Goal: Task Accomplishment & Management: Use online tool/utility

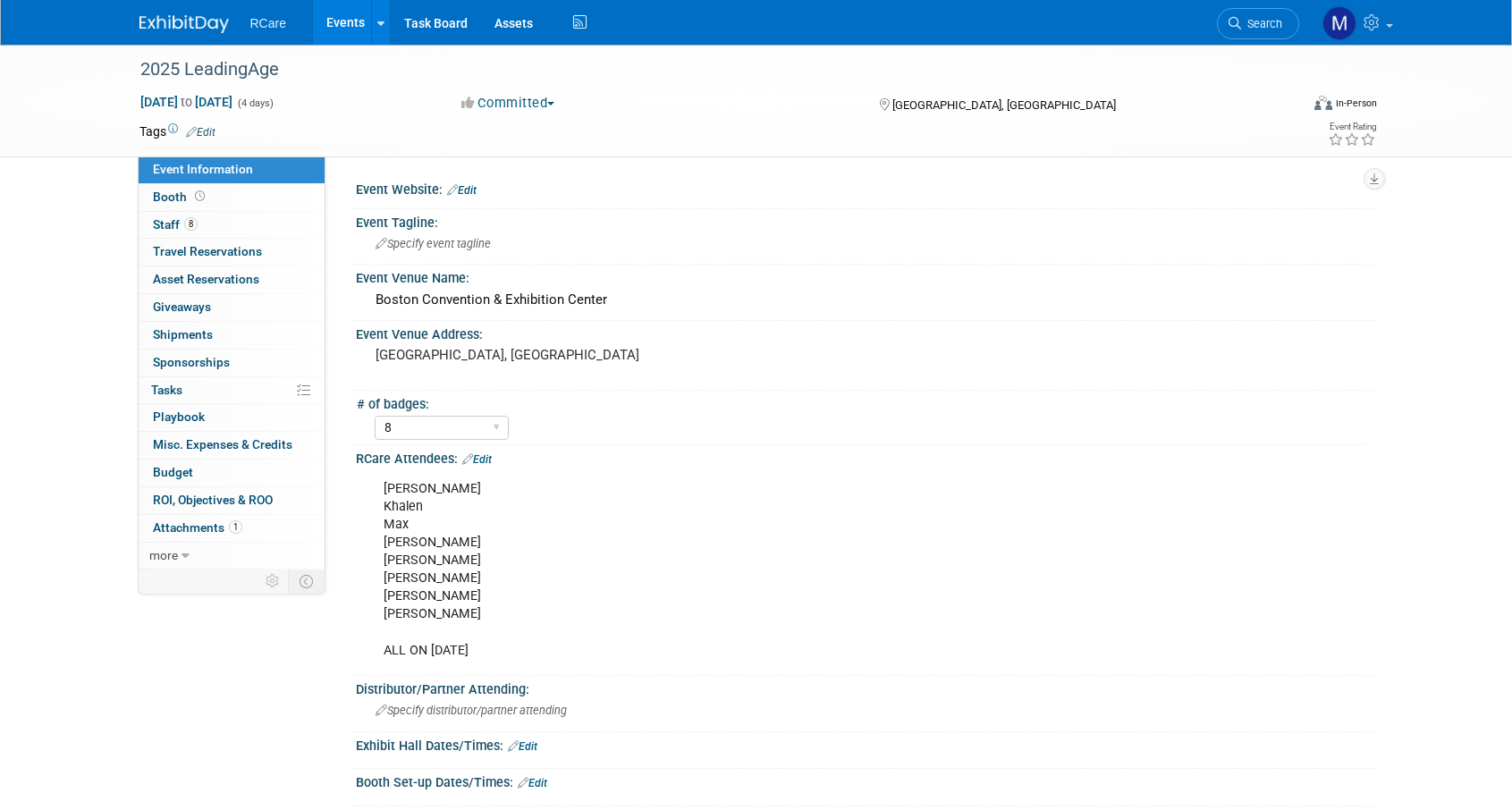
select select "8"
click at [366, 31] on link "Events" at bounding box center [345, 22] width 65 height 45
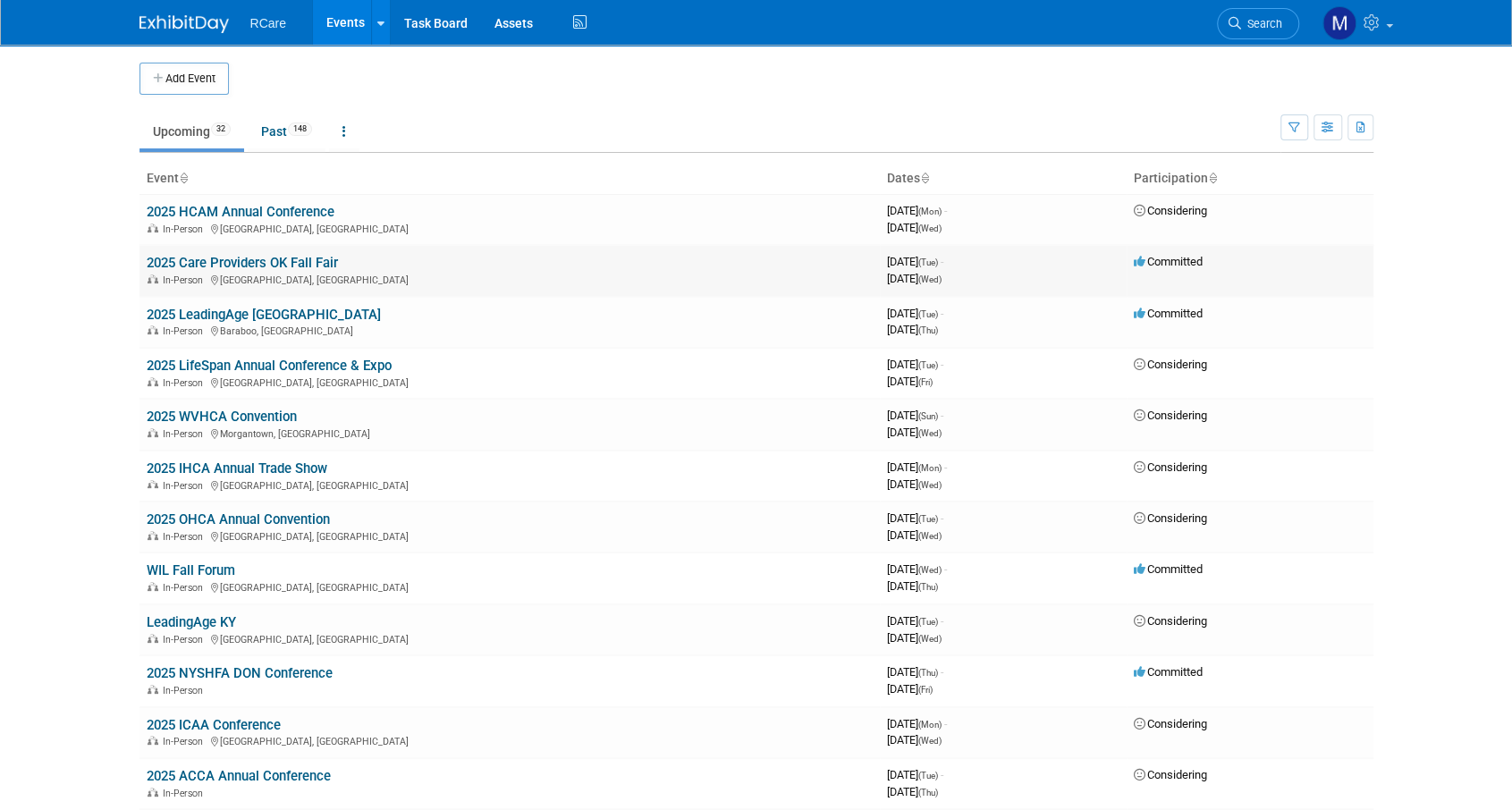
click at [315, 260] on link "2025 Care Providers OK Fall Fair" at bounding box center [242, 263] width 191 height 17
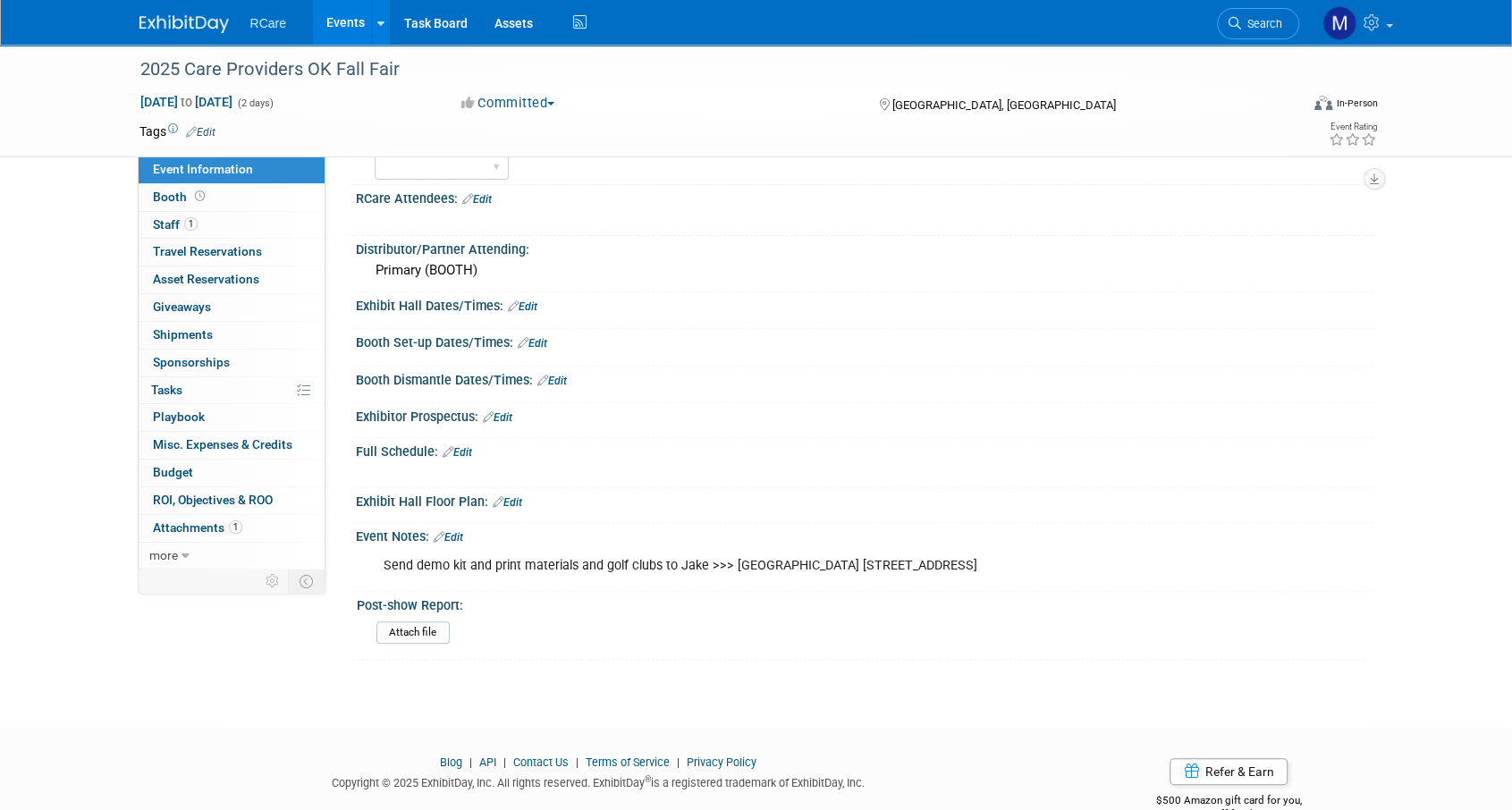
scroll to position [319, 0]
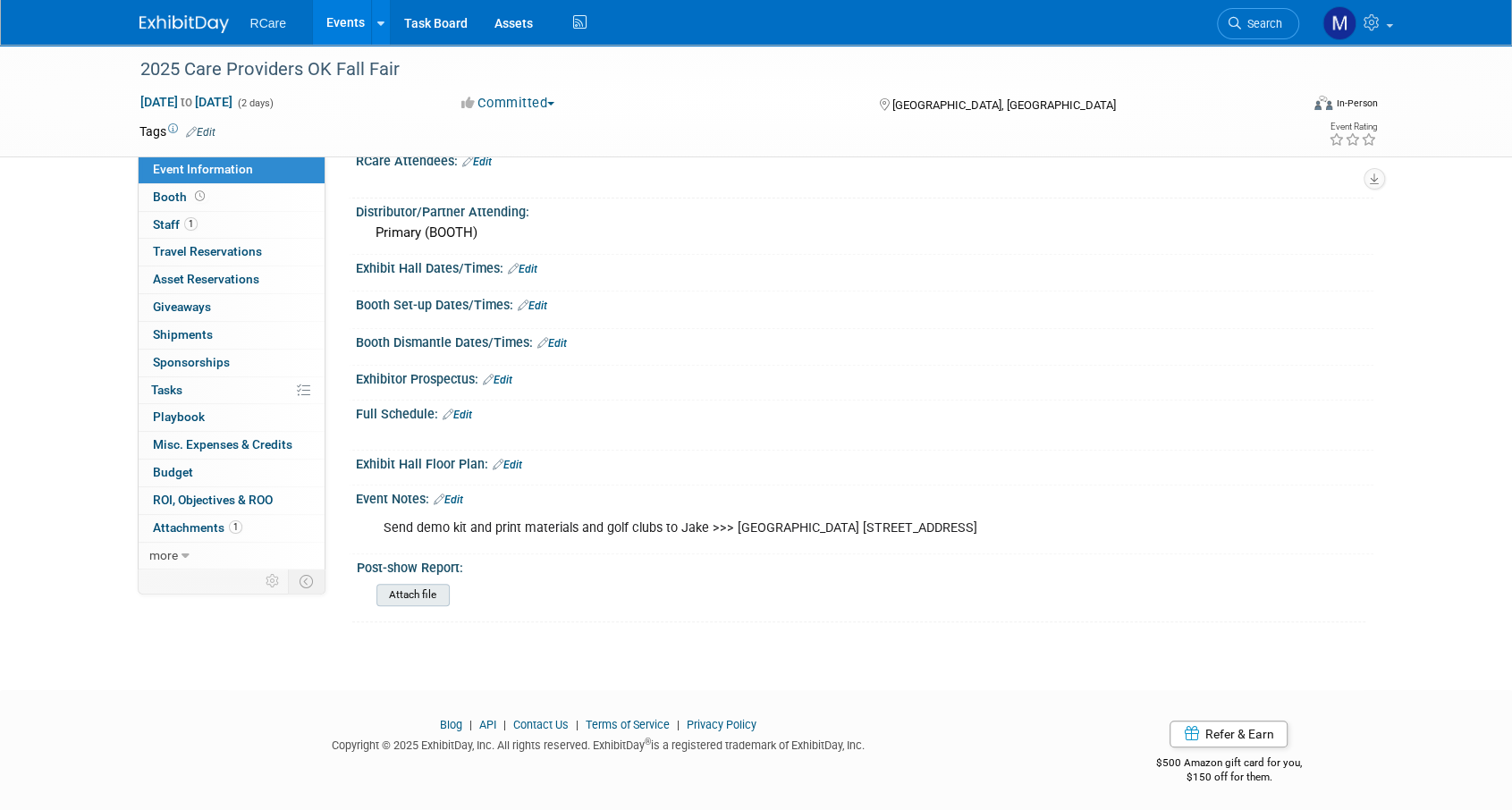
click at [420, 585] on input "file" at bounding box center [327, 595] width 244 height 20
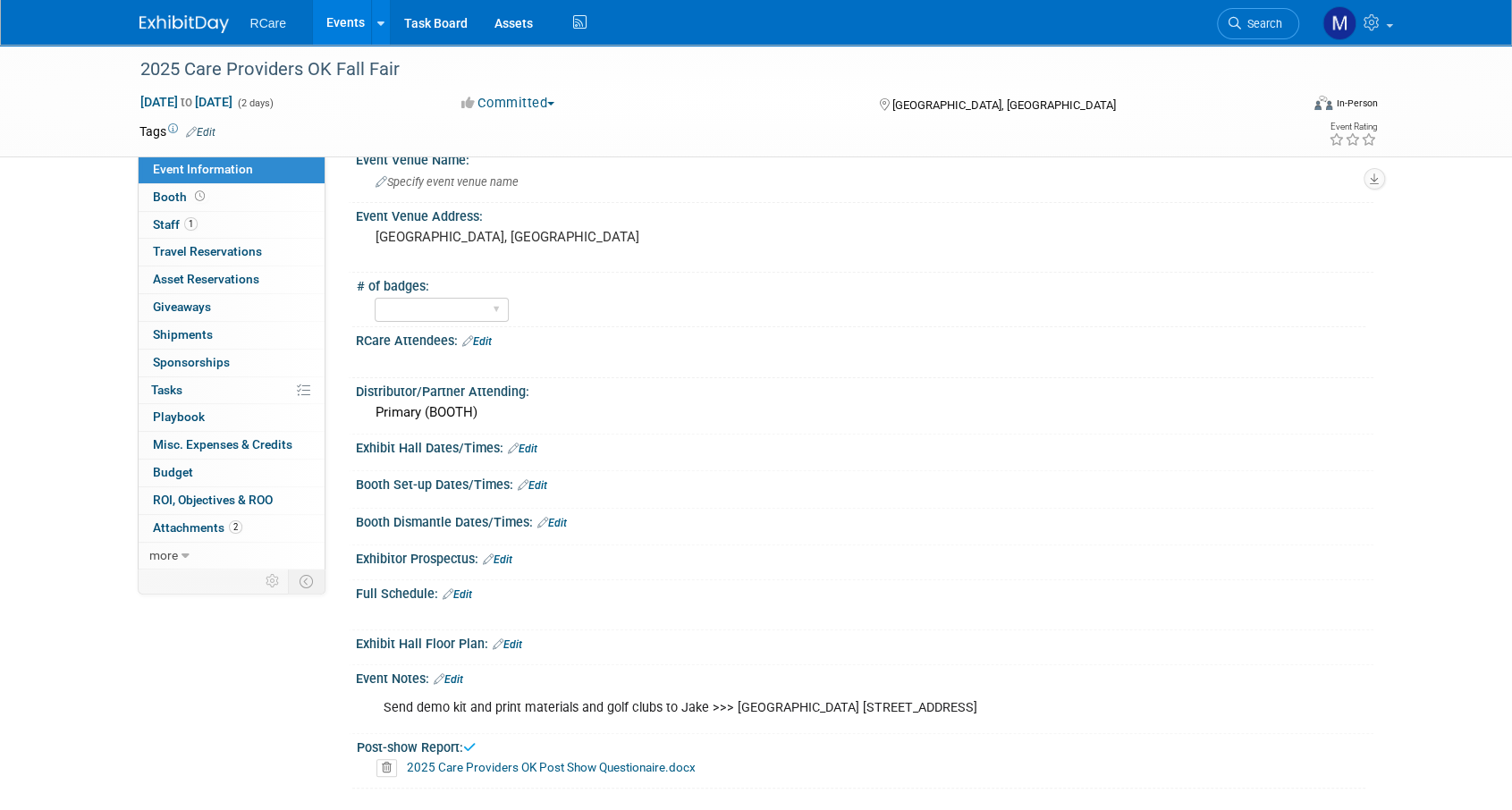
scroll to position [0, 0]
